Goal: Task Accomplishment & Management: Use online tool/utility

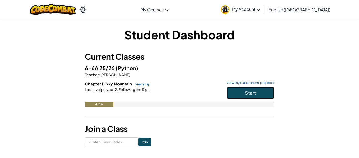
click at [249, 93] on span "Start" at bounding box center [250, 92] width 11 height 6
